Goal: Find specific page/section: Find specific page/section

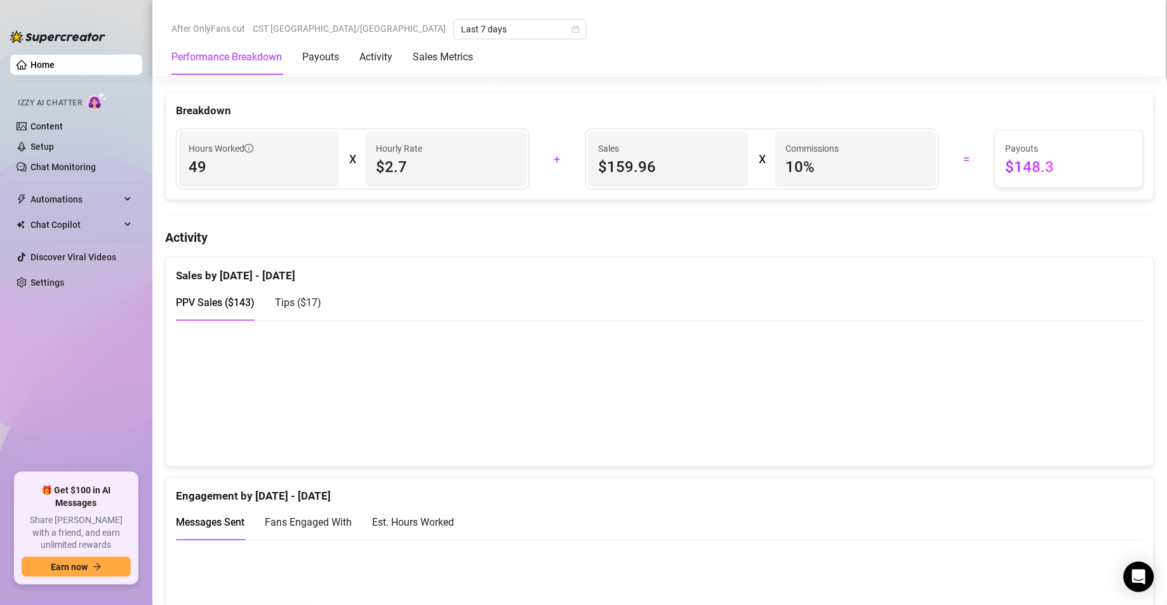
scroll to position [640, 0]
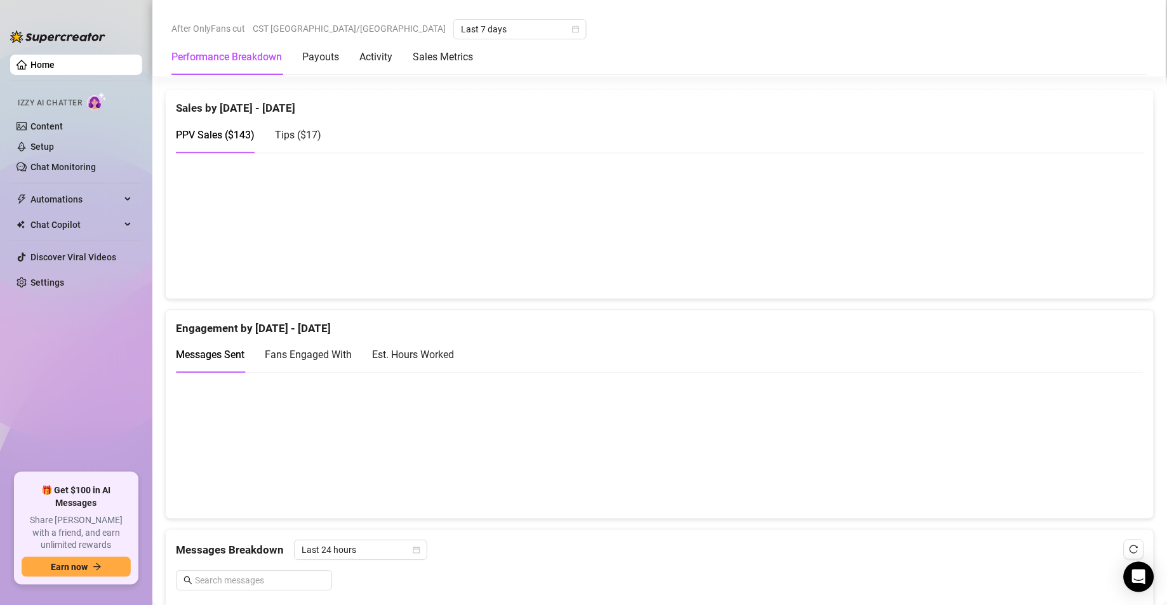
click at [412, 356] on div "Est. Hours Worked" at bounding box center [413, 355] width 82 height 16
